Goal: Task Accomplishment & Management: Complete application form

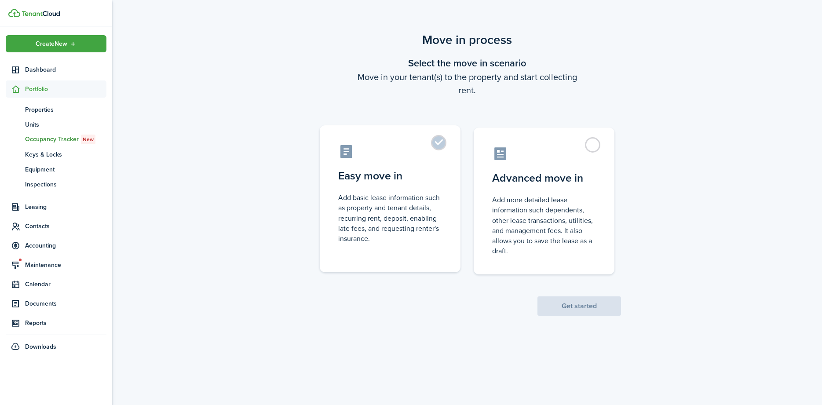
click at [434, 148] on label "Easy move in Add basic lease information such as property and tenant details, r…" at bounding box center [390, 198] width 141 height 147
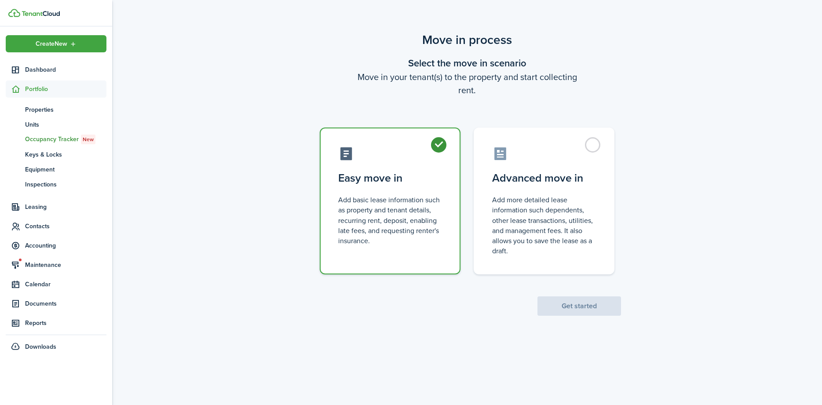
radio input "true"
click at [559, 305] on button "Get started" at bounding box center [579, 305] width 84 height 19
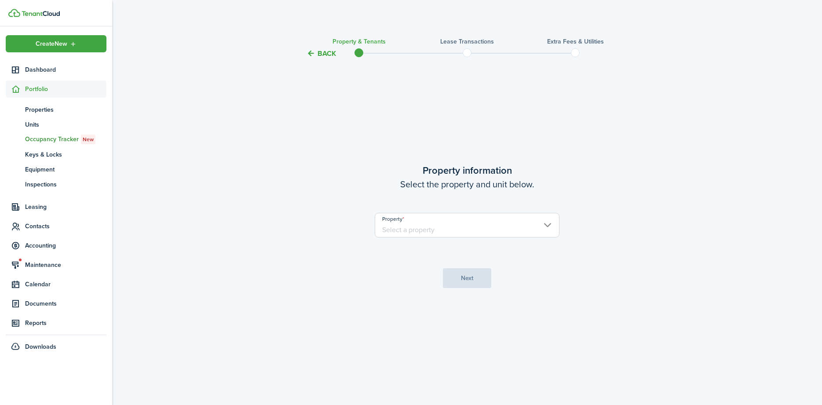
click at [544, 226] on input "Property" at bounding box center [467, 225] width 185 height 25
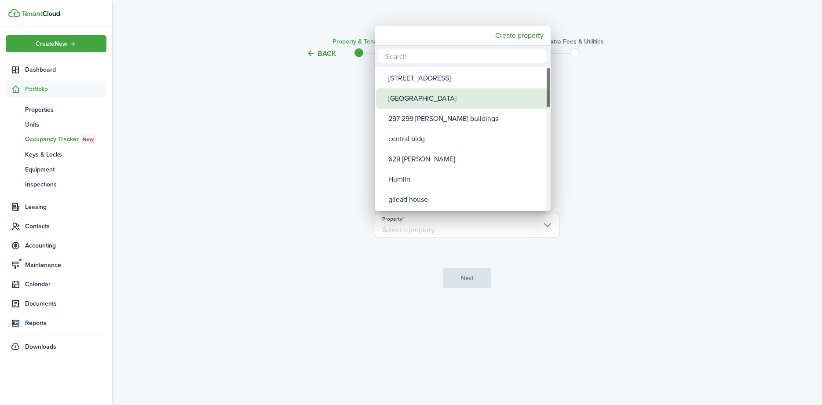
click at [418, 96] on div "[GEOGRAPHIC_DATA]" at bounding box center [466, 98] width 156 height 20
type input "[GEOGRAPHIC_DATA]"
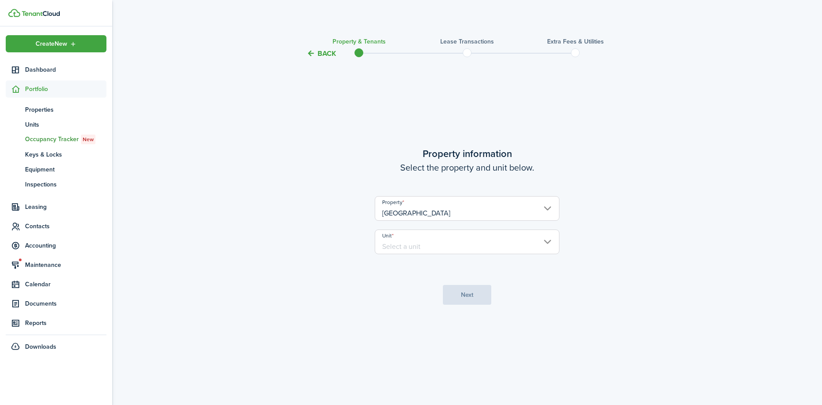
click at [544, 241] on input "Unit" at bounding box center [467, 242] width 185 height 25
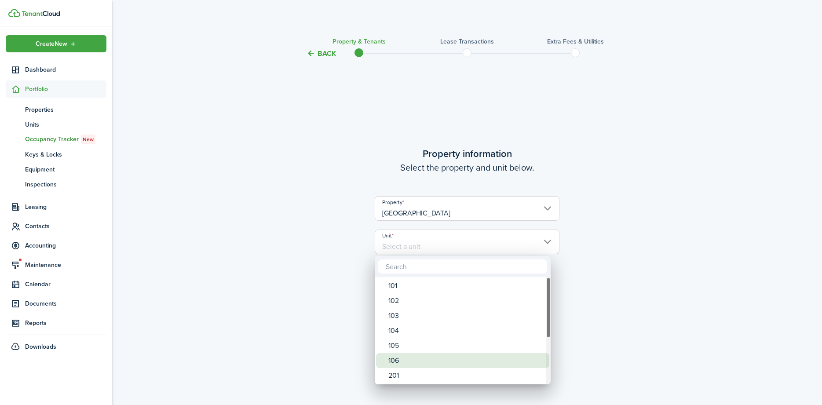
click at [434, 358] on div "106" at bounding box center [466, 360] width 156 height 15
type input "106"
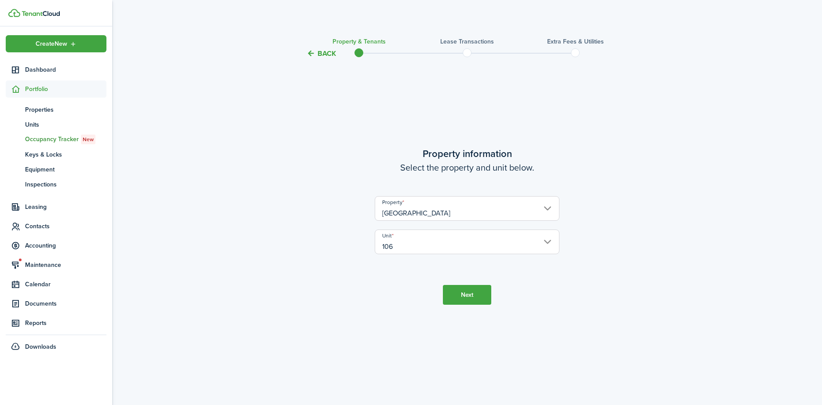
click at [464, 296] on button "Next" at bounding box center [467, 295] width 48 height 20
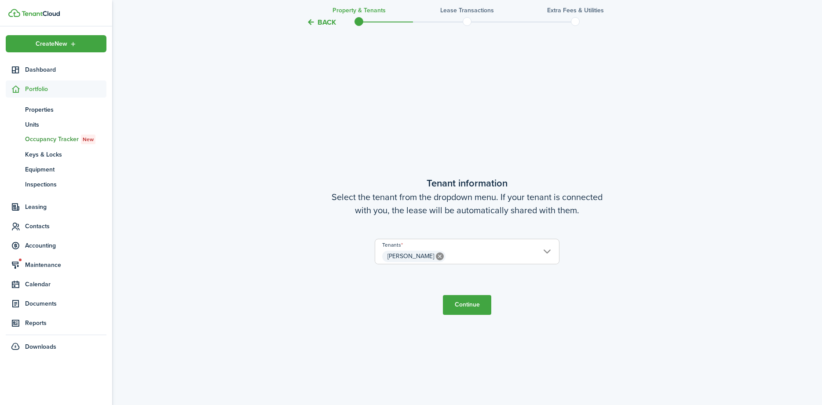
scroll to position [346, 0]
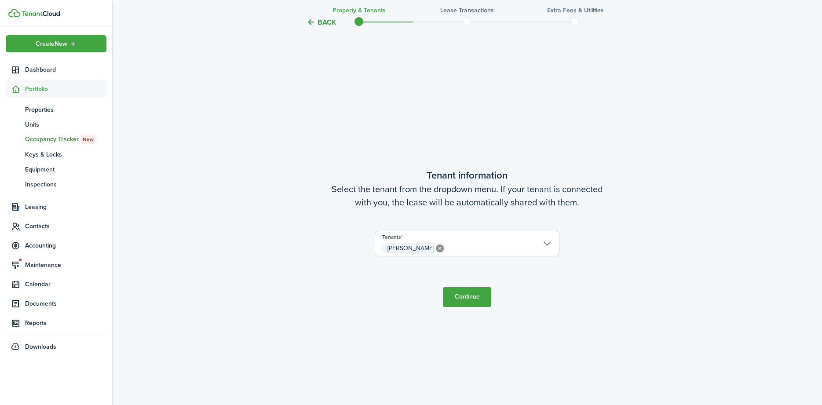
click at [464, 296] on button "Continue" at bounding box center [467, 297] width 48 height 20
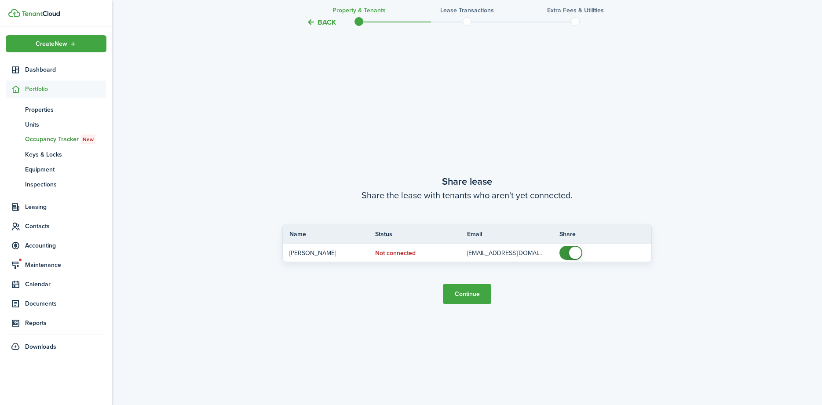
scroll to position [751, 0]
click at [464, 296] on button "Continue" at bounding box center [467, 292] width 48 height 20
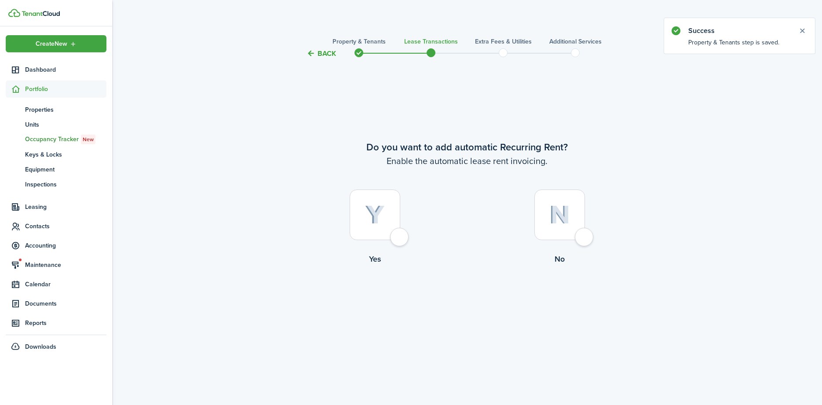
click at [400, 239] on div at bounding box center [375, 215] width 51 height 51
radio input "true"
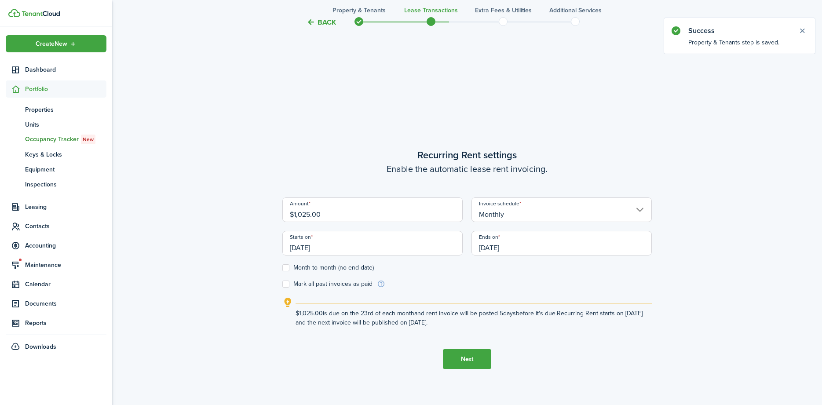
scroll to position [346, 0]
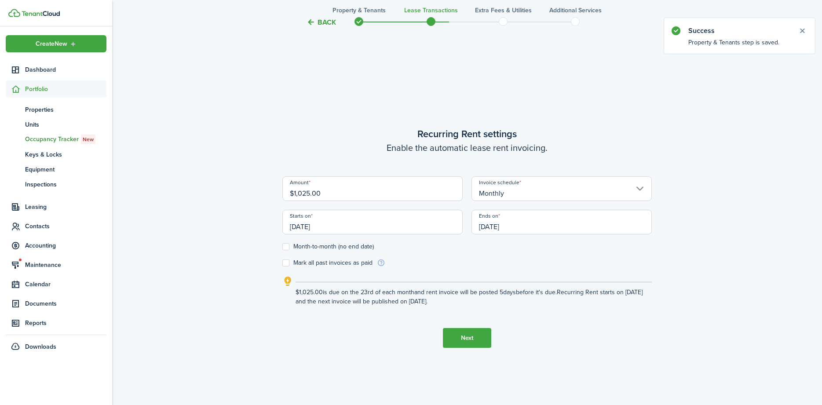
click at [322, 192] on input "$1,025.00" at bounding box center [372, 188] width 180 height 25
click at [335, 227] on input "[DATE]" at bounding box center [372, 222] width 180 height 25
type input "$1,300.00"
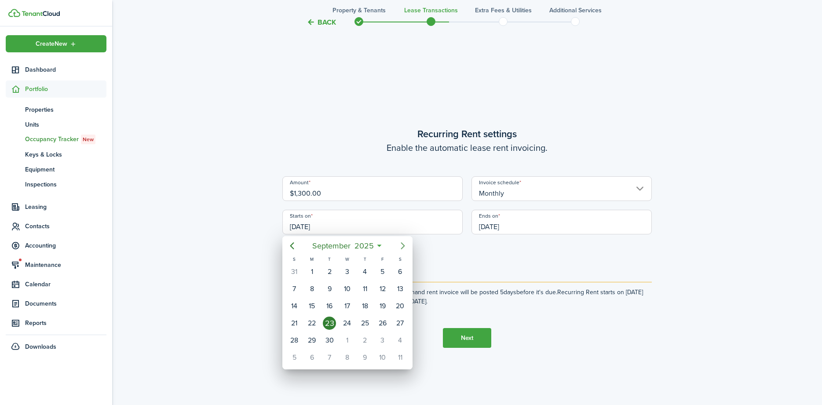
click at [398, 245] on icon "Next page" at bounding box center [403, 246] width 11 height 11
click at [350, 274] on div "1" at bounding box center [346, 271] width 13 height 13
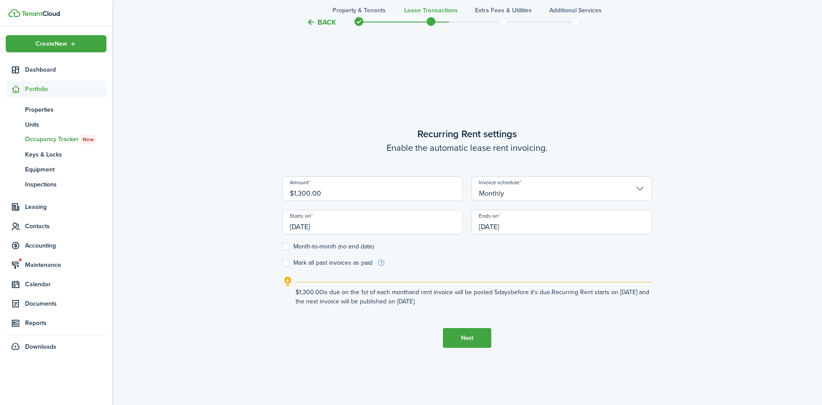
type input "[DATE]"
click at [526, 226] on input "[DATE]" at bounding box center [561, 222] width 180 height 25
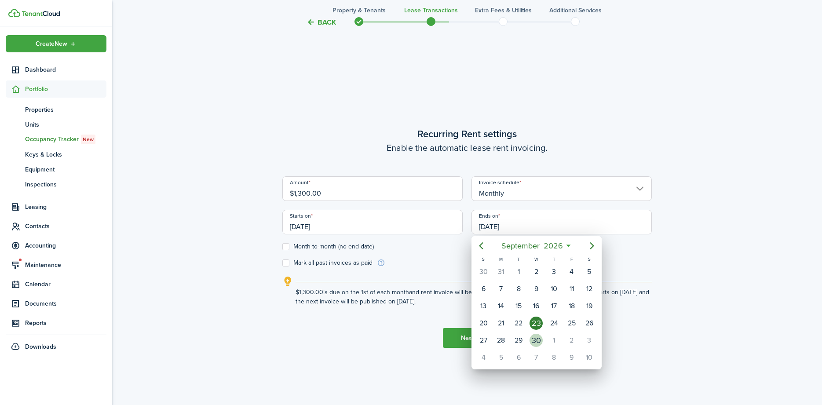
click at [538, 339] on div "30" at bounding box center [535, 340] width 13 height 13
type input "[DATE]"
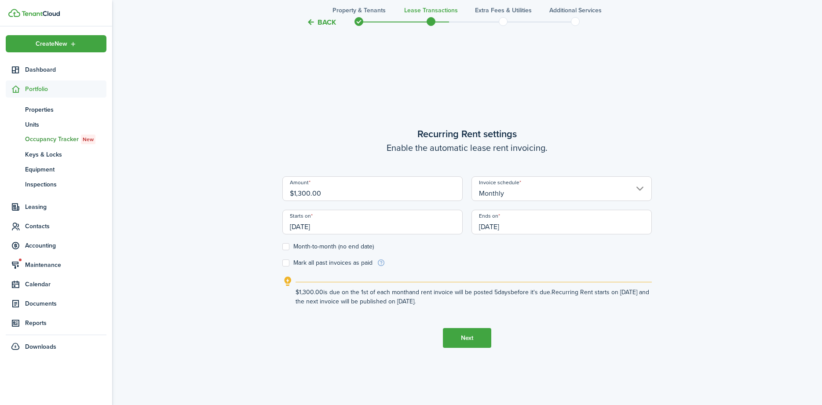
click at [464, 337] on button "Next" at bounding box center [467, 338] width 48 height 20
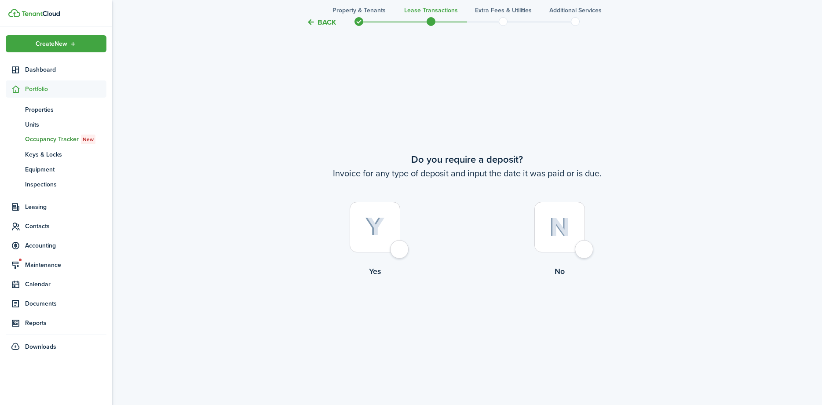
scroll to position [751, 0]
click at [400, 252] on div at bounding box center [375, 226] width 51 height 51
radio input "true"
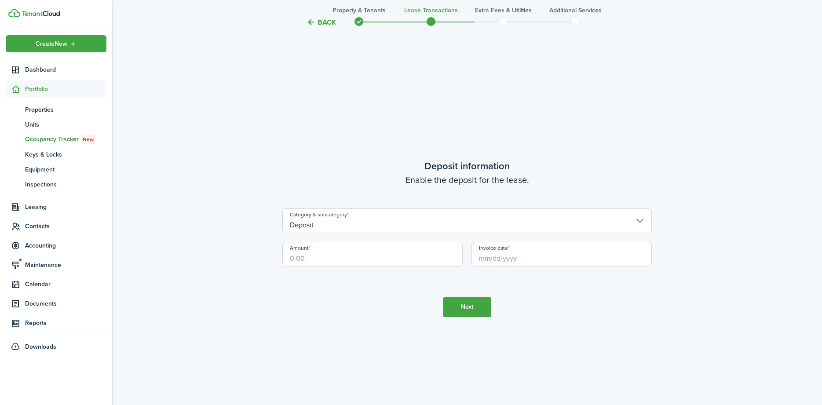
scroll to position [1156, 0]
click at [319, 253] on input "Amount" at bounding box center [372, 253] width 180 height 25
click at [514, 258] on input "Invoice date" at bounding box center [561, 253] width 180 height 25
type input "$1,300.00"
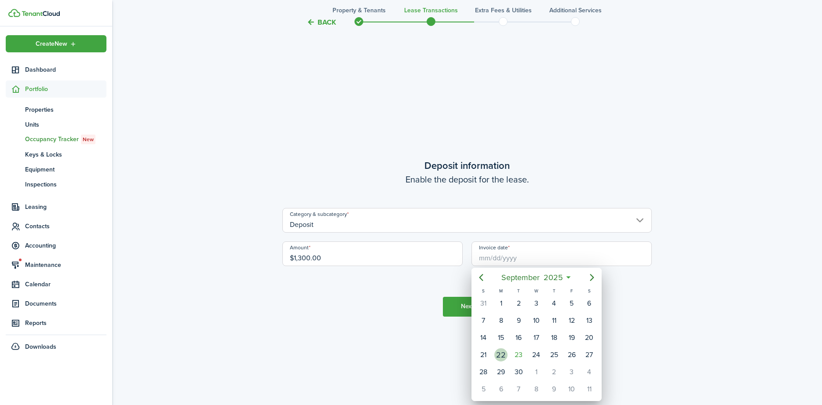
click at [505, 354] on div "22" at bounding box center [500, 354] width 13 height 13
type input "[DATE]"
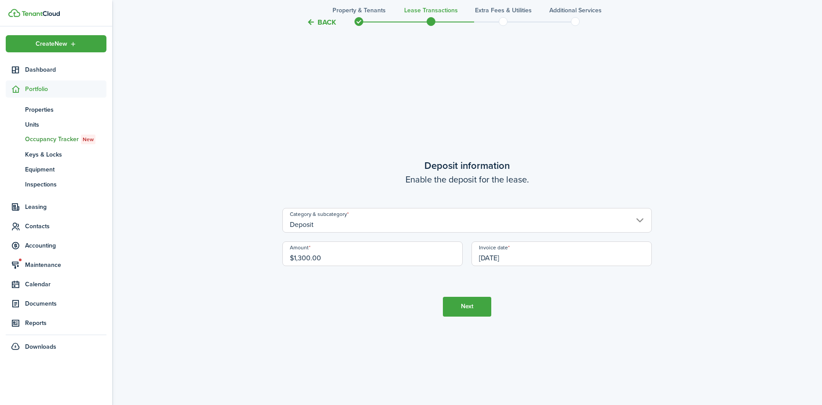
click at [462, 309] on button "Next" at bounding box center [467, 307] width 48 height 20
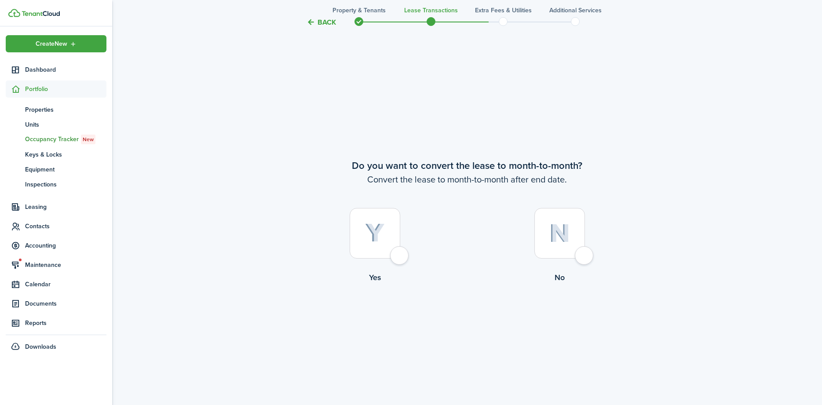
scroll to position [1561, 0]
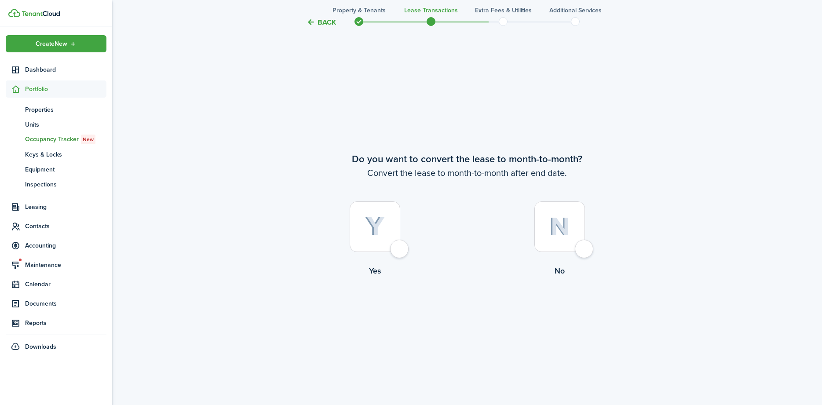
click at [577, 249] on div at bounding box center [559, 226] width 51 height 51
radio input "true"
click at [473, 314] on button "Continue" at bounding box center [467, 313] width 48 height 20
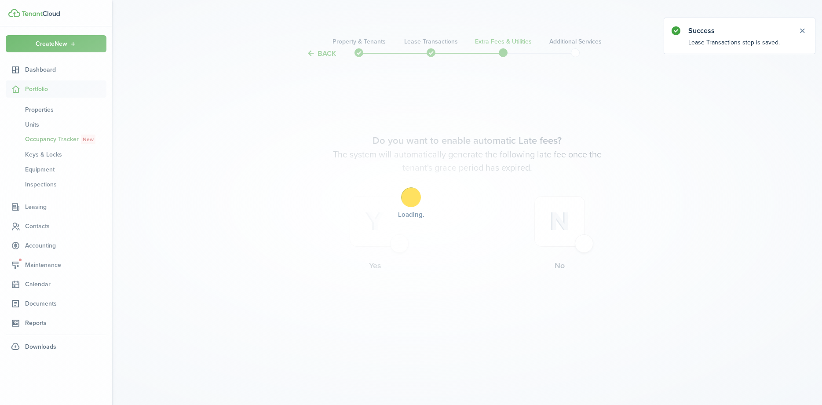
scroll to position [0, 0]
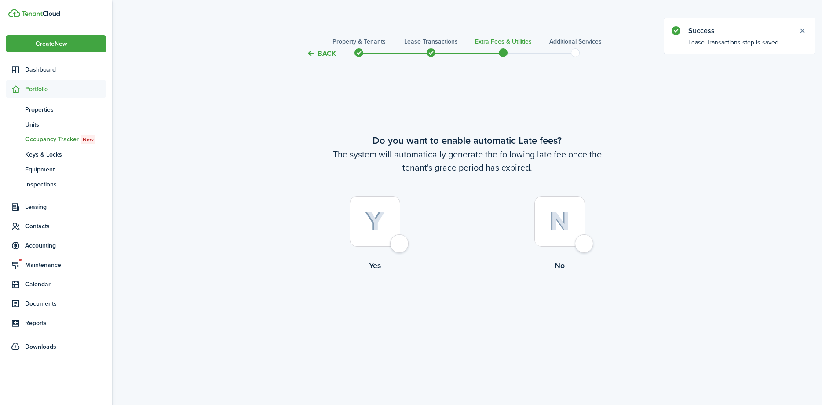
click at [585, 245] on div at bounding box center [559, 221] width 51 height 51
radio input "true"
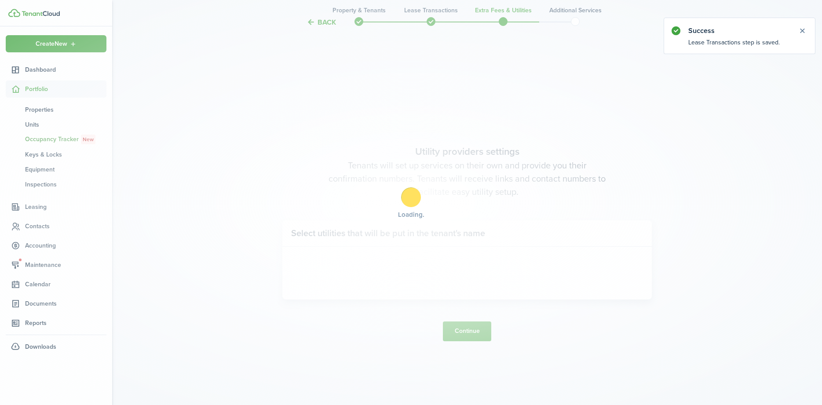
scroll to position [346, 0]
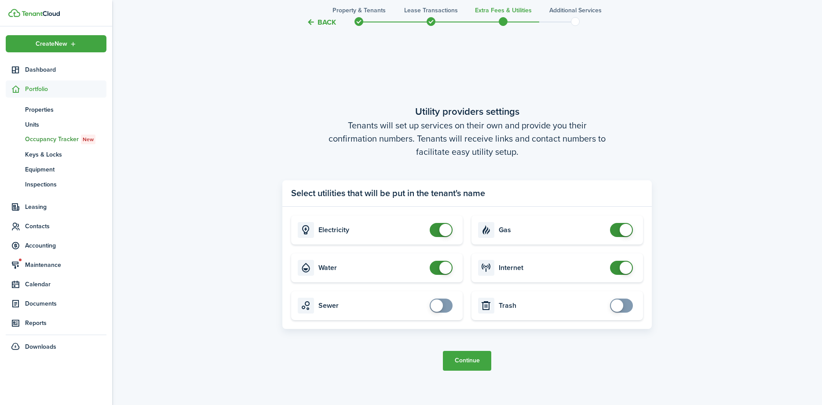
click at [467, 363] on button "Continue" at bounding box center [467, 361] width 48 height 20
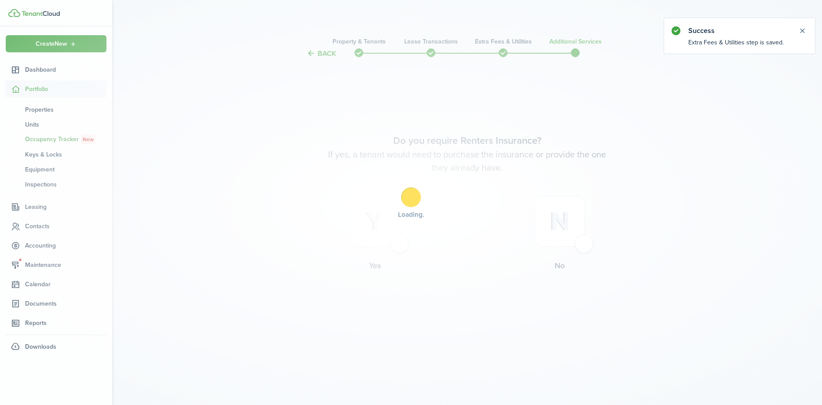
scroll to position [0, 0]
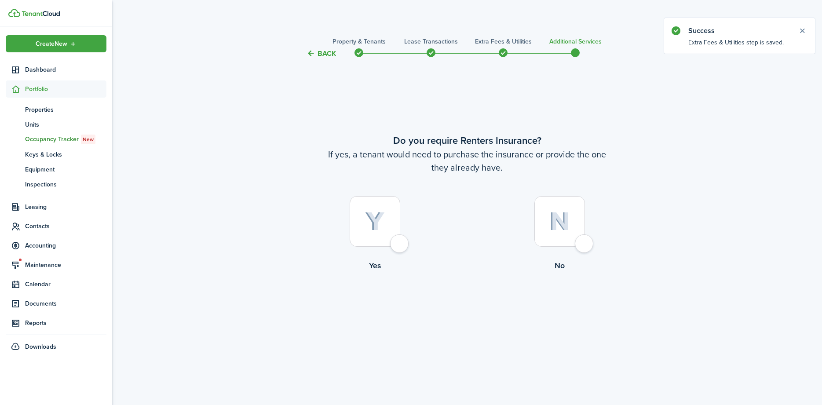
click at [581, 244] on div at bounding box center [559, 221] width 51 height 51
radio input "true"
click at [467, 310] on button "Complete move in" at bounding box center [467, 308] width 65 height 20
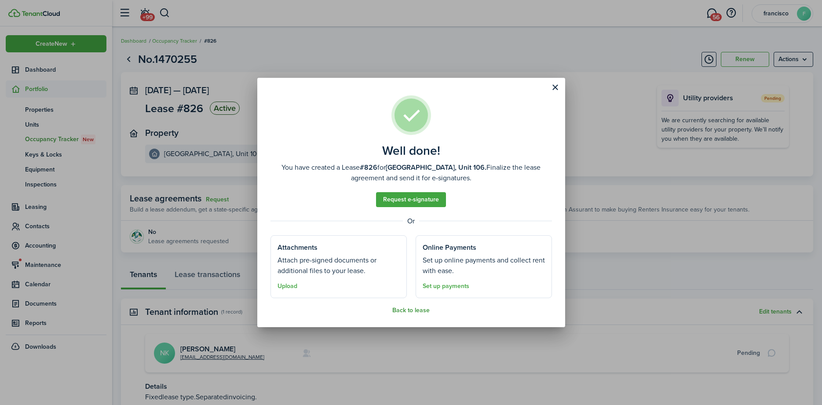
click at [411, 308] on button "Back to lease" at bounding box center [410, 310] width 37 height 7
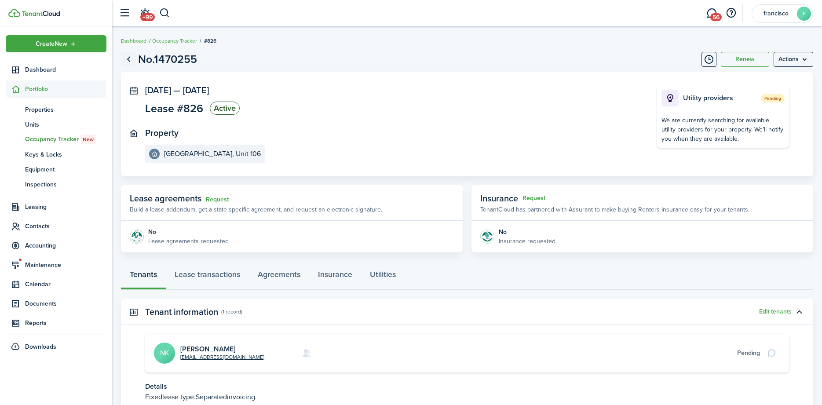
click at [128, 59] on link "Go back" at bounding box center [128, 59] width 15 height 15
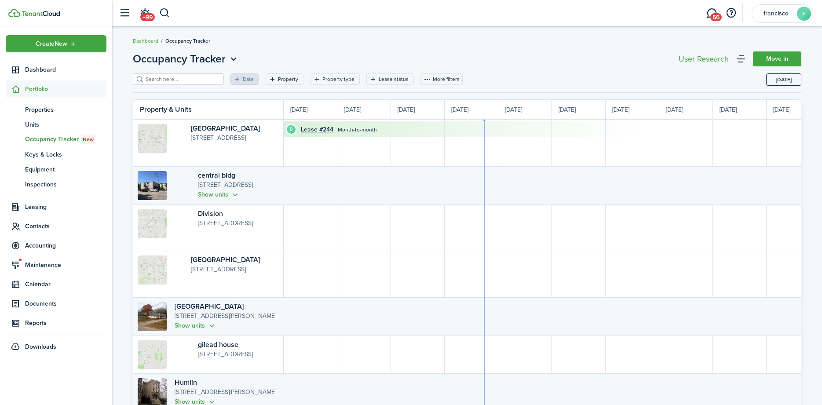
scroll to position [0, 161]
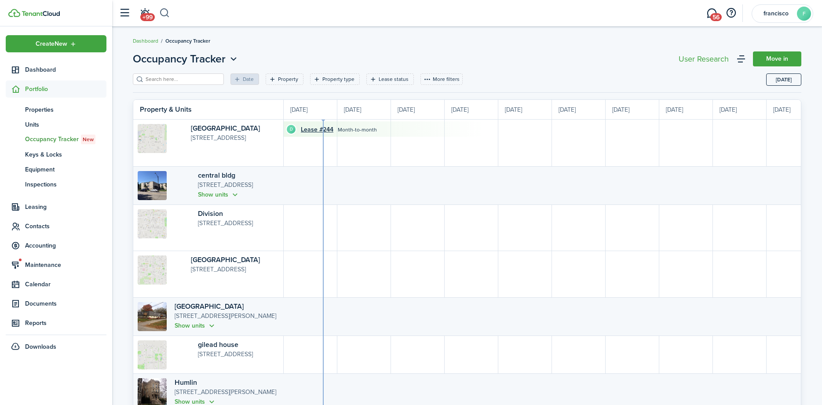
click at [164, 11] on button "button" at bounding box center [164, 13] width 11 height 15
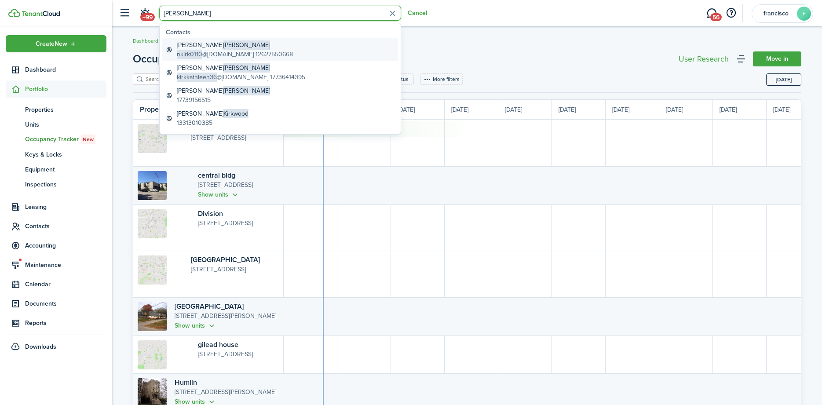
type input "[PERSON_NAME]"
click at [179, 48] on global-search-item-title "[PERSON_NAME]" at bounding box center [235, 44] width 116 height 9
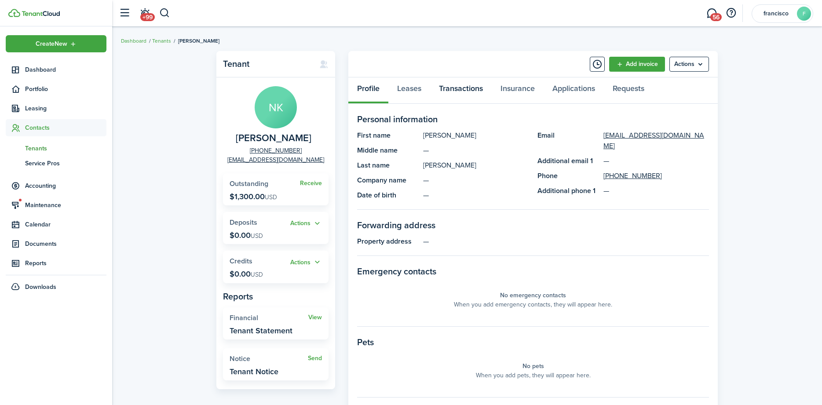
click at [449, 85] on link "Transactions" at bounding box center [461, 90] width 62 height 26
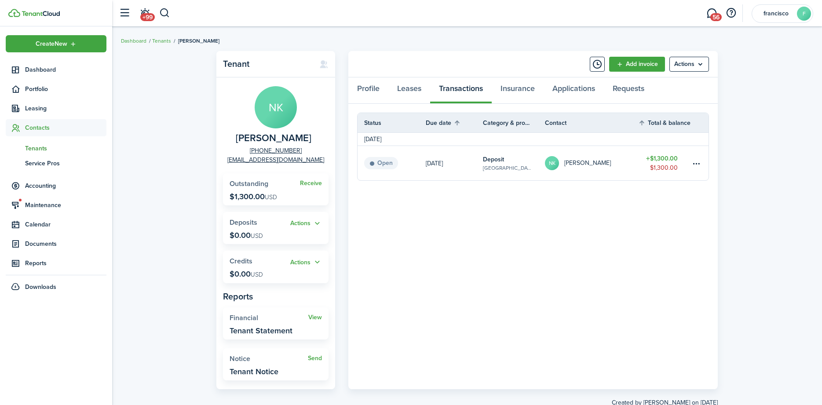
click at [384, 162] on status "Open" at bounding box center [381, 163] width 34 height 12
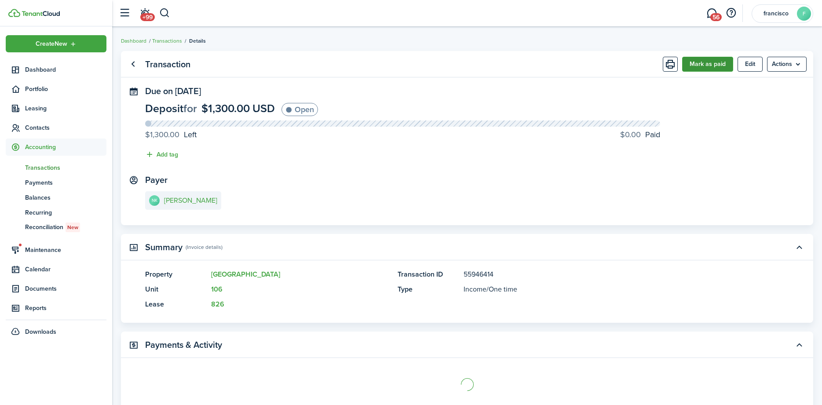
click at [698, 63] on button "Mark as paid" at bounding box center [707, 64] width 51 height 15
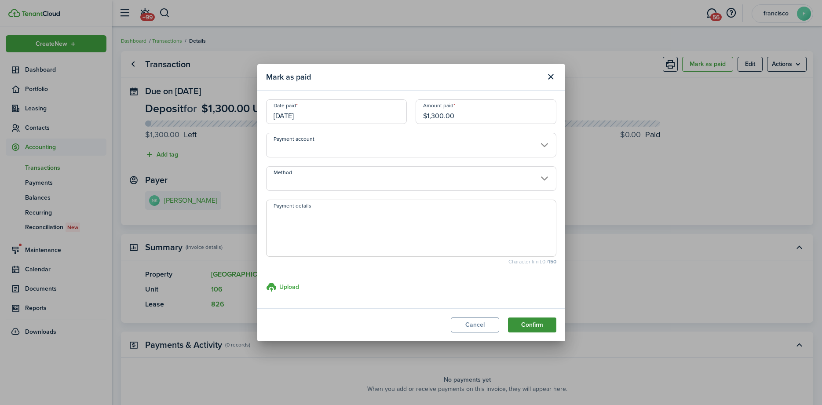
click at [528, 324] on button "Confirm" at bounding box center [532, 325] width 48 height 15
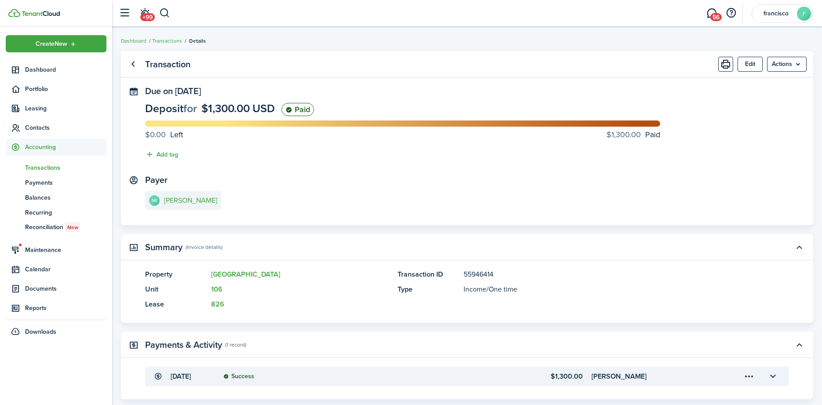
scroll to position [72, 0]
